Goal: Connect with others: Find specific page/section

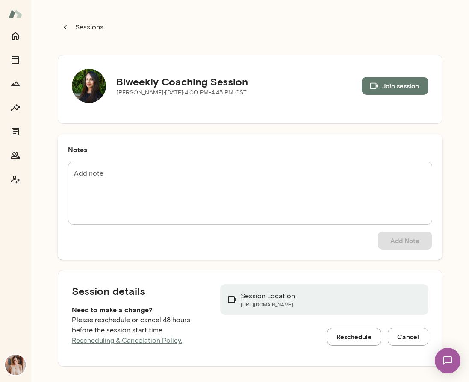
click at [23, 144] on div at bounding box center [15, 107] width 17 height 161
click at [18, 155] on icon "Members" at bounding box center [15, 155] width 10 height 10
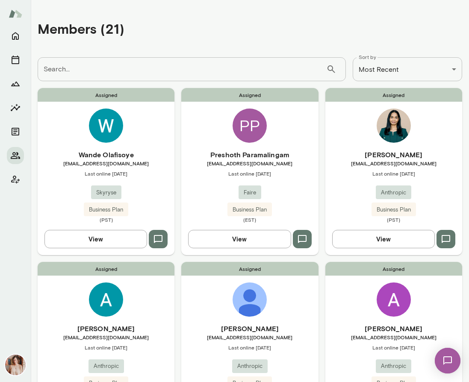
click at [97, 62] on input "Search..." at bounding box center [182, 69] width 288 height 24
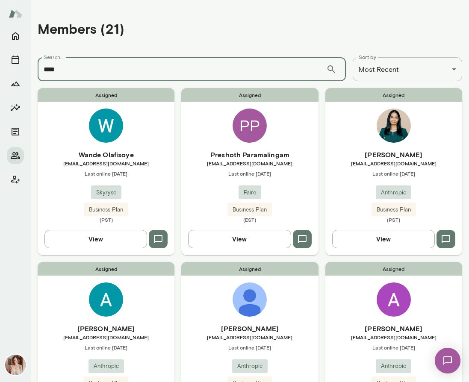
type input "****"
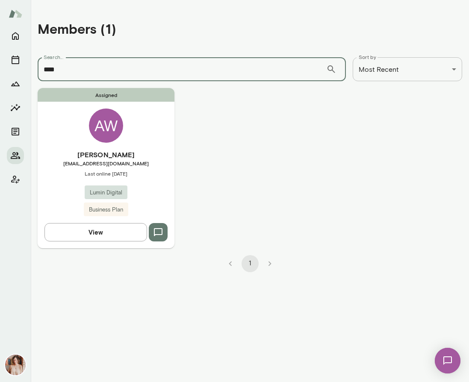
click at [150, 197] on div "[PERSON_NAME] [EMAIL_ADDRESS][DOMAIN_NAME] Last online [DATE] Lumin Digital Bus…" at bounding box center [106, 183] width 137 height 67
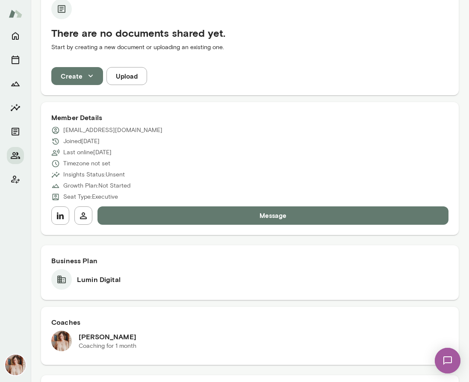
scroll to position [216, 0]
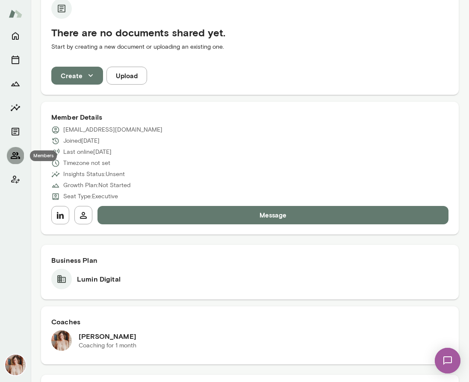
click at [16, 156] on icon "Members" at bounding box center [15, 155] width 10 height 10
